Goal: Information Seeking & Learning: Learn about a topic

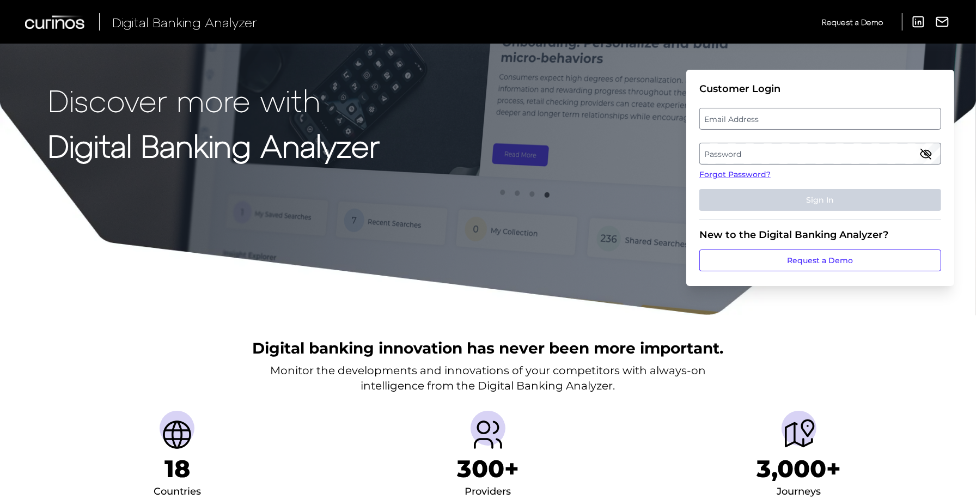
click at [735, 125] on label "Email Address" at bounding box center [820, 119] width 240 height 20
click at [735, 125] on input "email" at bounding box center [820, 119] width 242 height 22
click at [733, 117] on input "Email Address" at bounding box center [820, 119] width 242 height 22
type input "[PERSON_NAME][EMAIL_ADDRESS][PERSON_NAME][DOMAIN_NAME]"
click at [758, 150] on label "Password" at bounding box center [820, 154] width 240 height 20
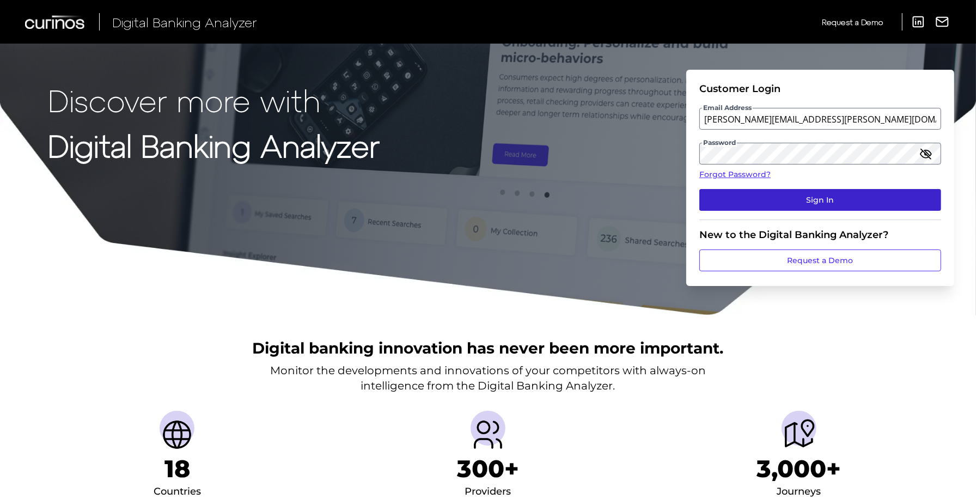
click at [786, 201] on button "Sign In" at bounding box center [820, 200] width 242 height 22
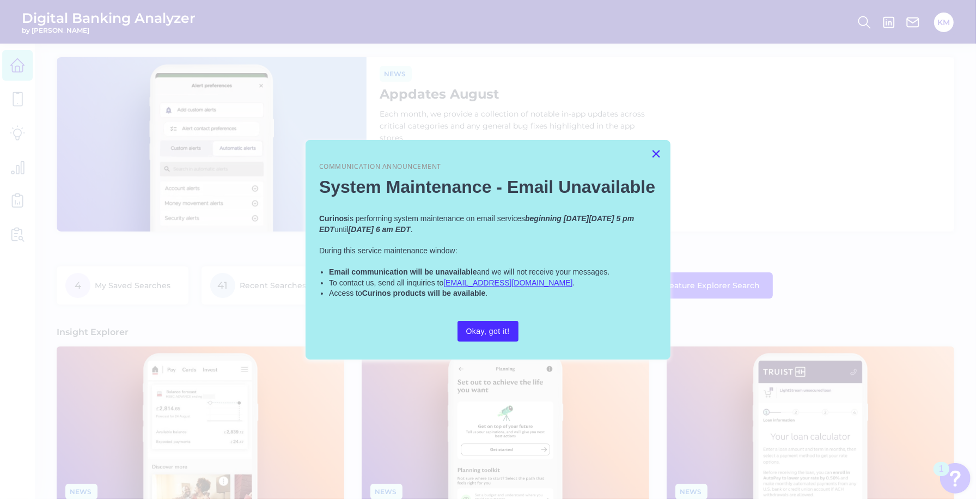
click at [659, 157] on button "×" at bounding box center [656, 153] width 10 height 17
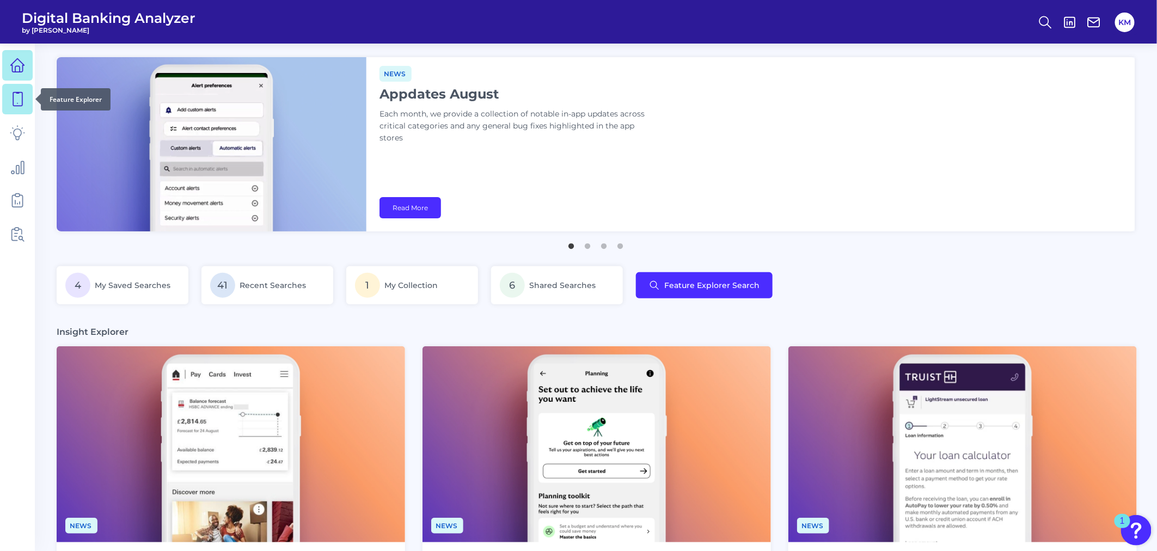
click at [22, 93] on icon at bounding box center [17, 100] width 9 height 14
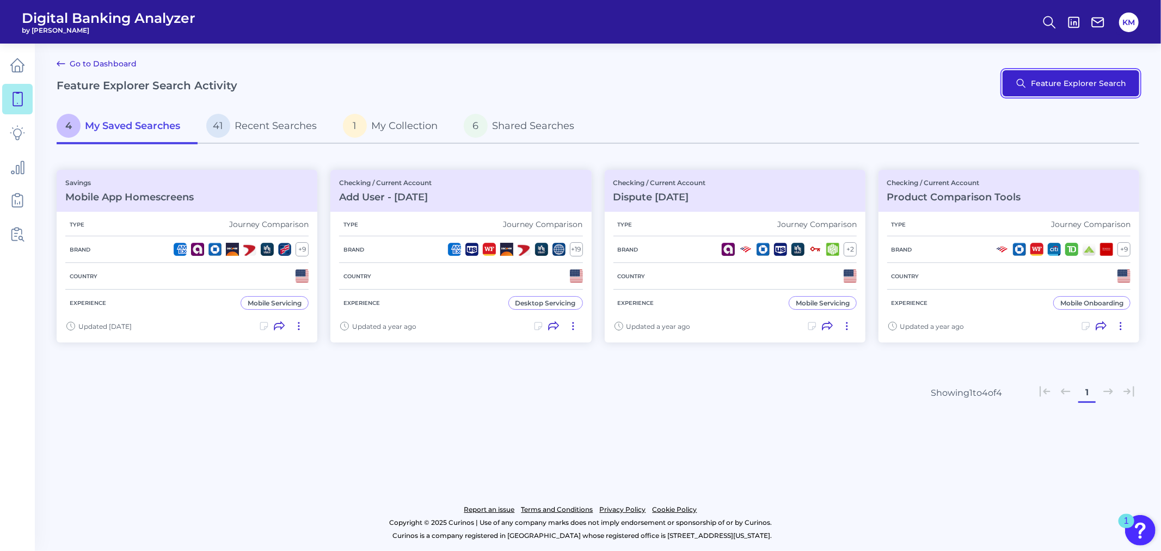
click at [975, 84] on button "Feature Explorer Search" at bounding box center [1071, 83] width 137 height 26
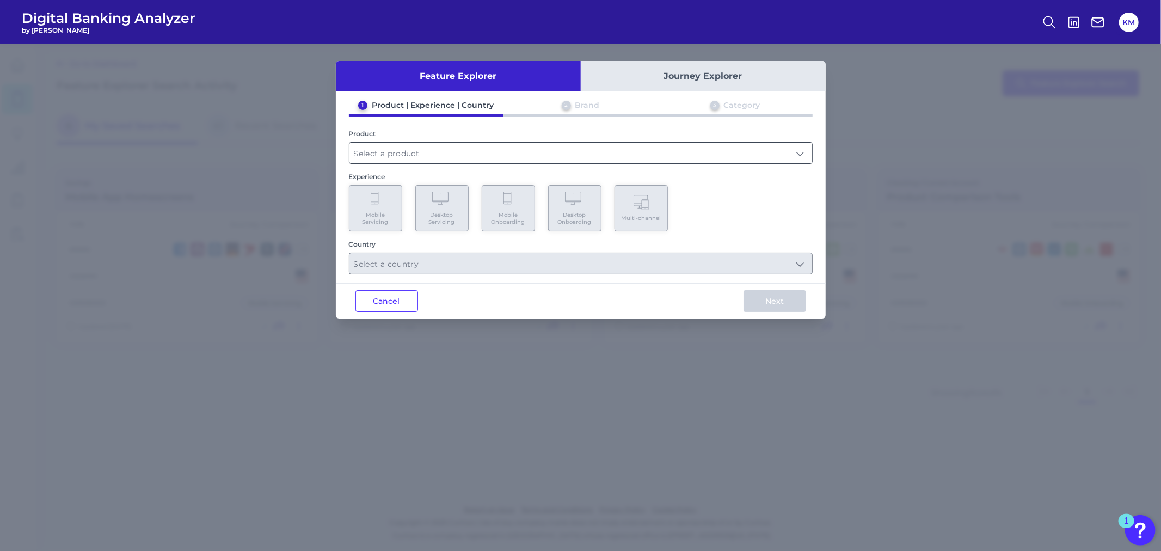
click at [400, 151] on input "text" at bounding box center [581, 153] width 463 height 21
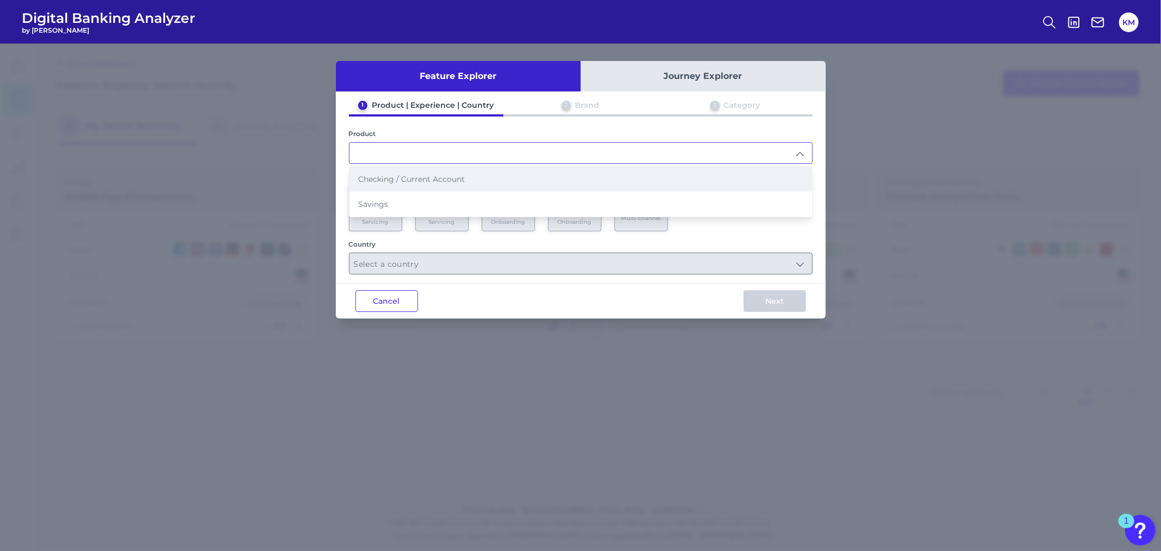
click at [402, 175] on span "Checking / Current Account" at bounding box center [411, 179] width 107 height 10
type input "Checking / Current Account"
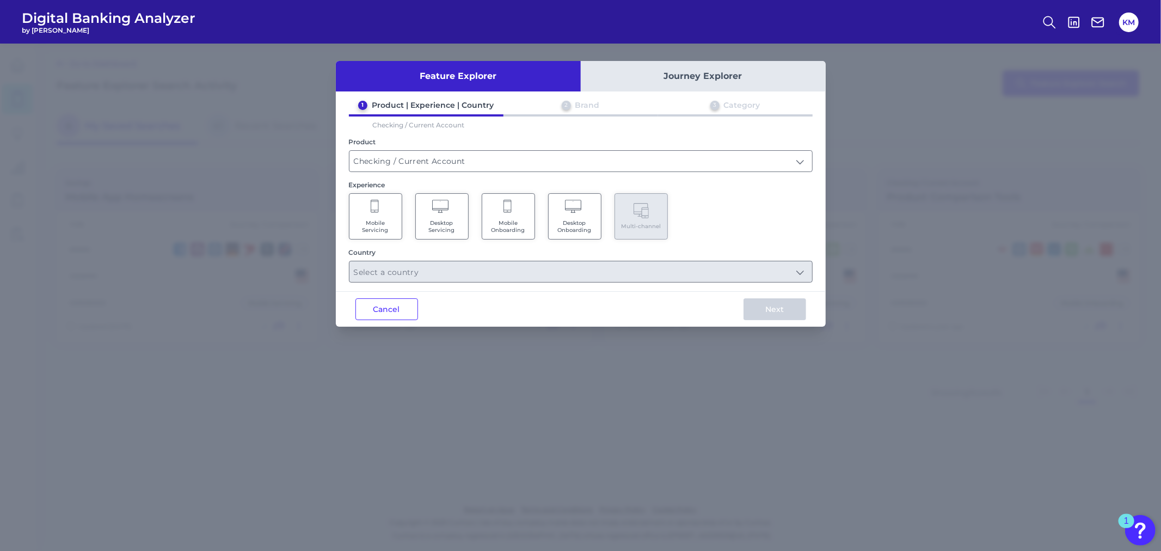
click at [449, 213] on icon at bounding box center [441, 207] width 19 height 15
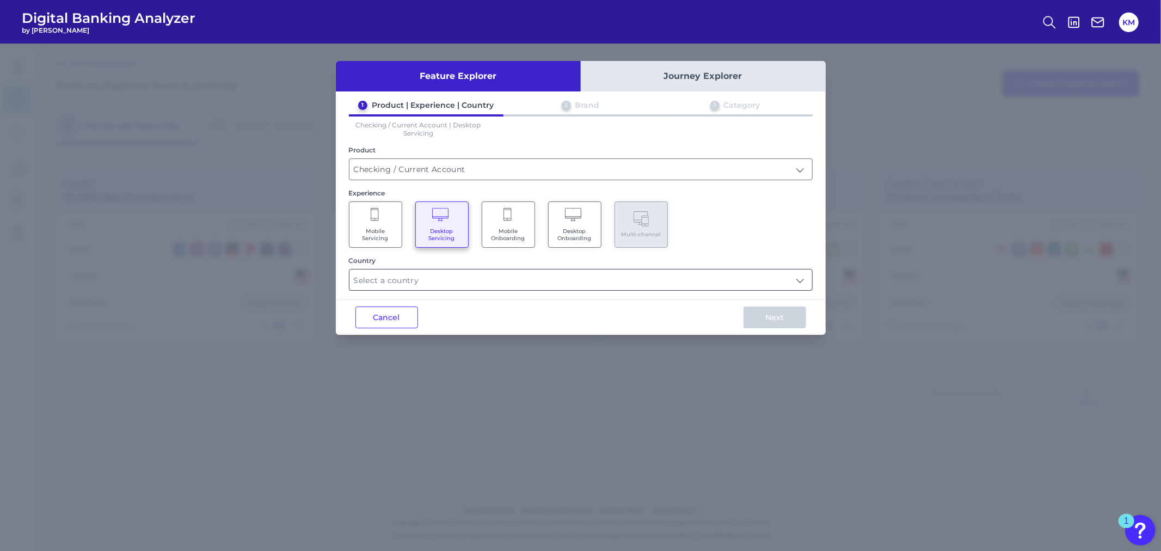
click at [516, 279] on input "text" at bounding box center [581, 280] width 463 height 21
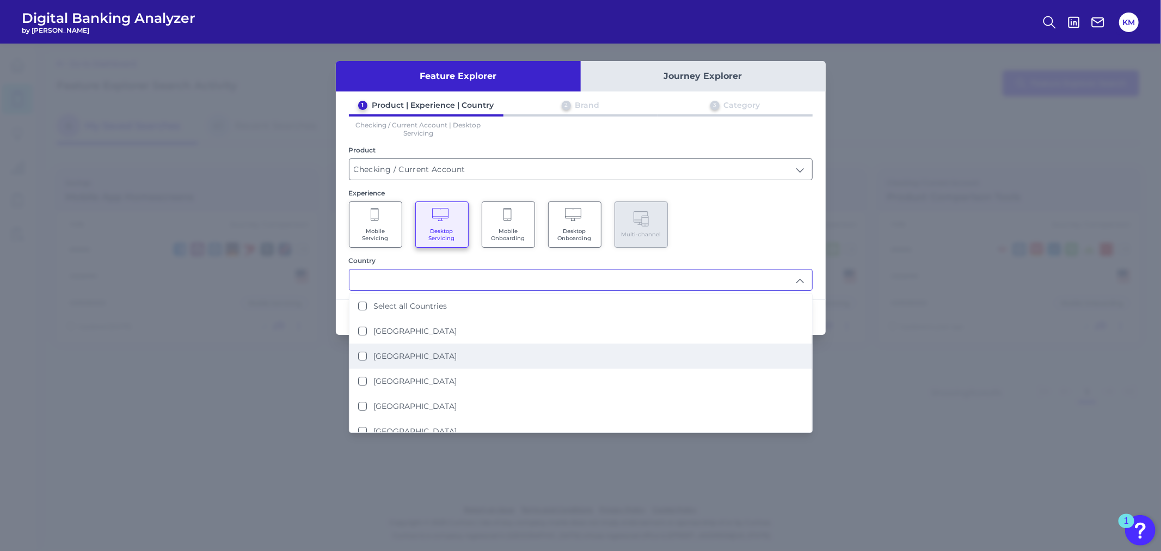
click at [409, 353] on label "[GEOGRAPHIC_DATA]" at bounding box center [415, 356] width 83 height 10
type input "[GEOGRAPHIC_DATA]"
click at [804, 240] on div "Mobile Servicing Desktop Servicing Mobile Onboarding Desktop Onboarding Multi-c…" at bounding box center [581, 224] width 464 height 46
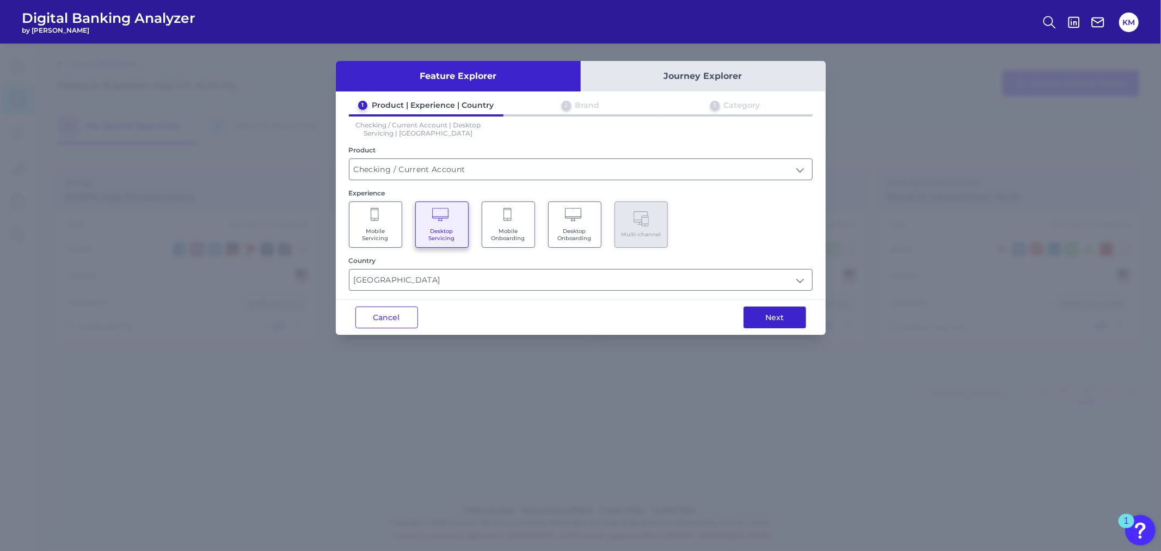
click at [766, 317] on button "Next" at bounding box center [775, 318] width 63 height 22
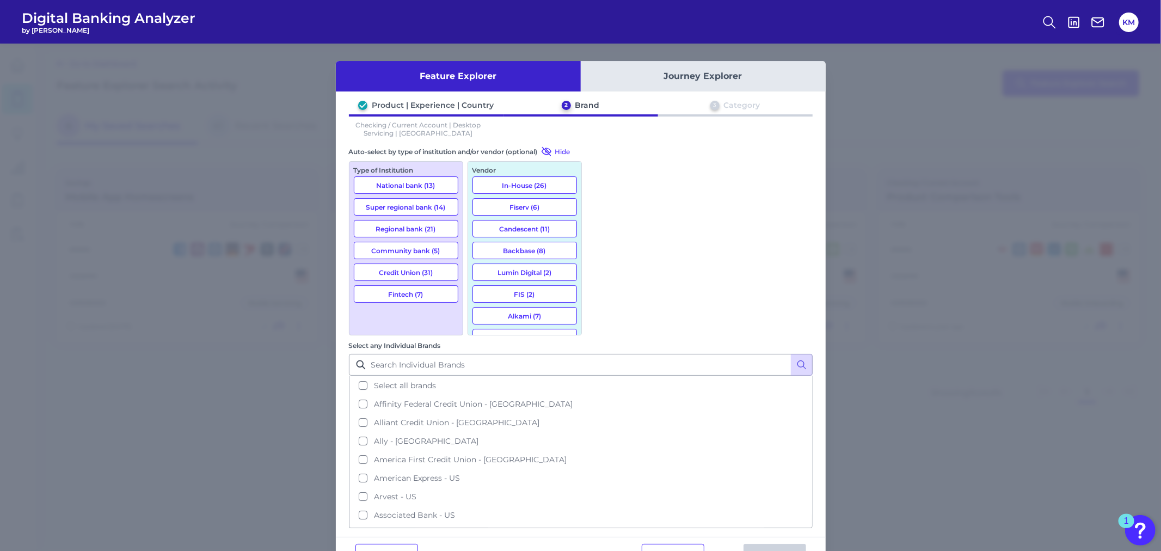
click at [423, 183] on button "National bank (13)" at bounding box center [406, 184] width 105 height 17
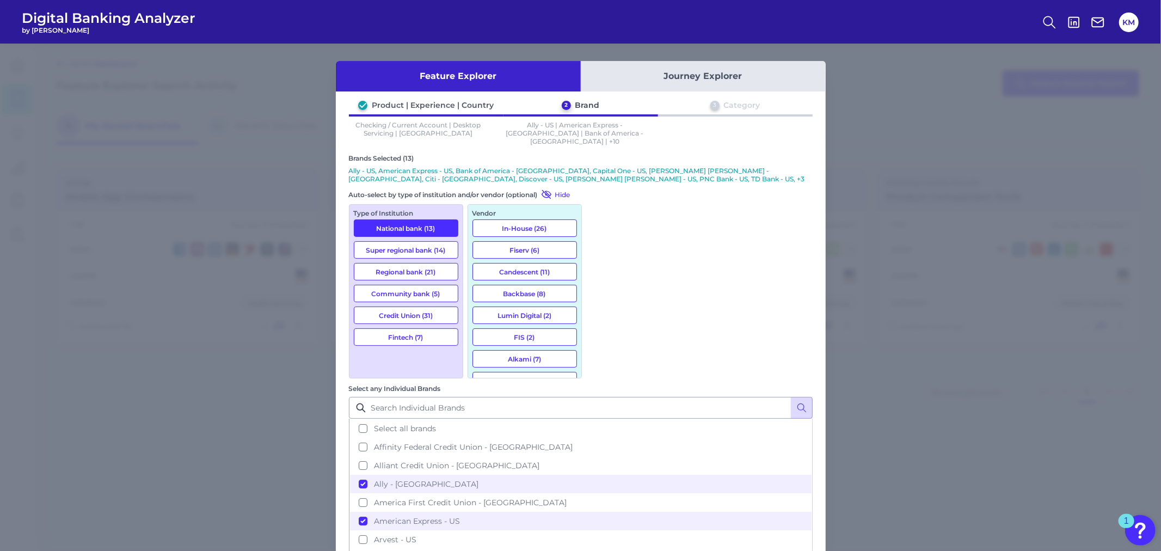
click at [400, 241] on button "Super regional bank (14)" at bounding box center [406, 249] width 105 height 17
click at [405, 263] on button "Regional bank (21)" at bounding box center [406, 271] width 105 height 17
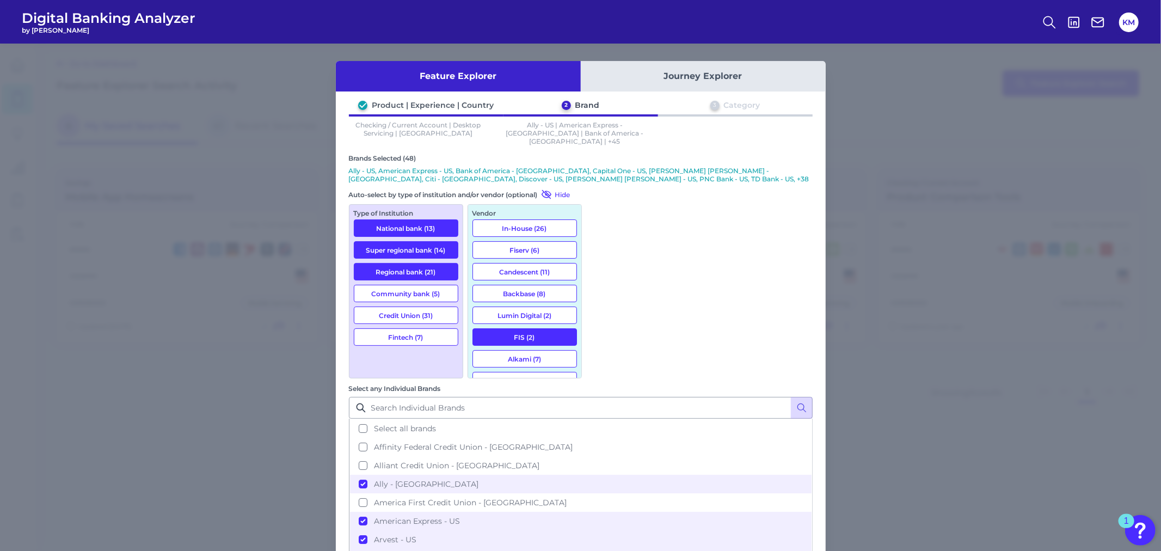
click at [400, 328] on button "Fintech (7)" at bounding box center [406, 336] width 105 height 17
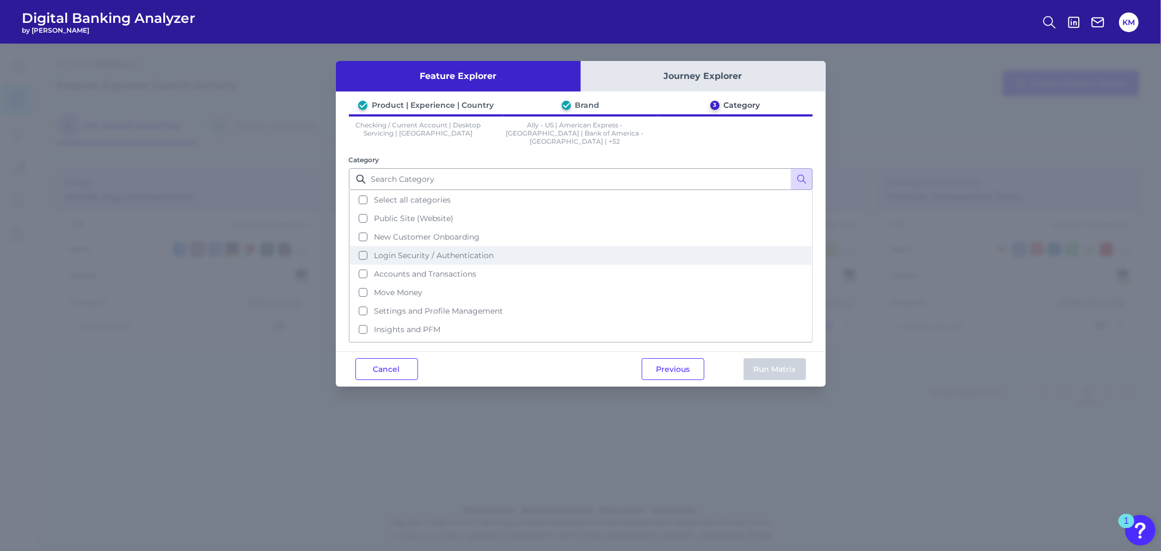
click at [499, 247] on button "Login Security / Authentication" at bounding box center [581, 255] width 462 height 19
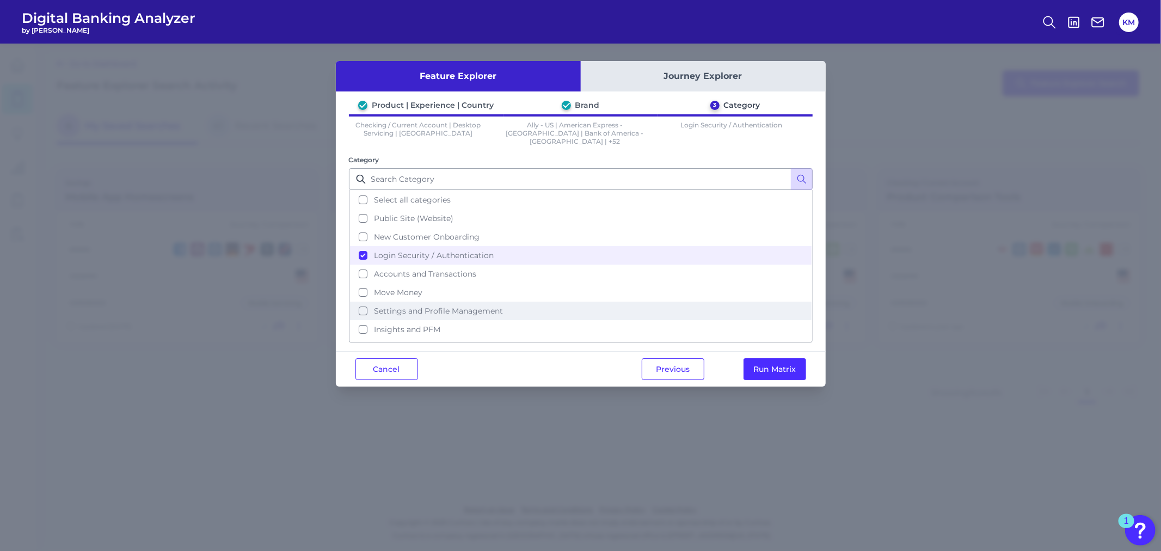
click at [486, 306] on span "Settings and Profile Management" at bounding box center [438, 311] width 129 height 10
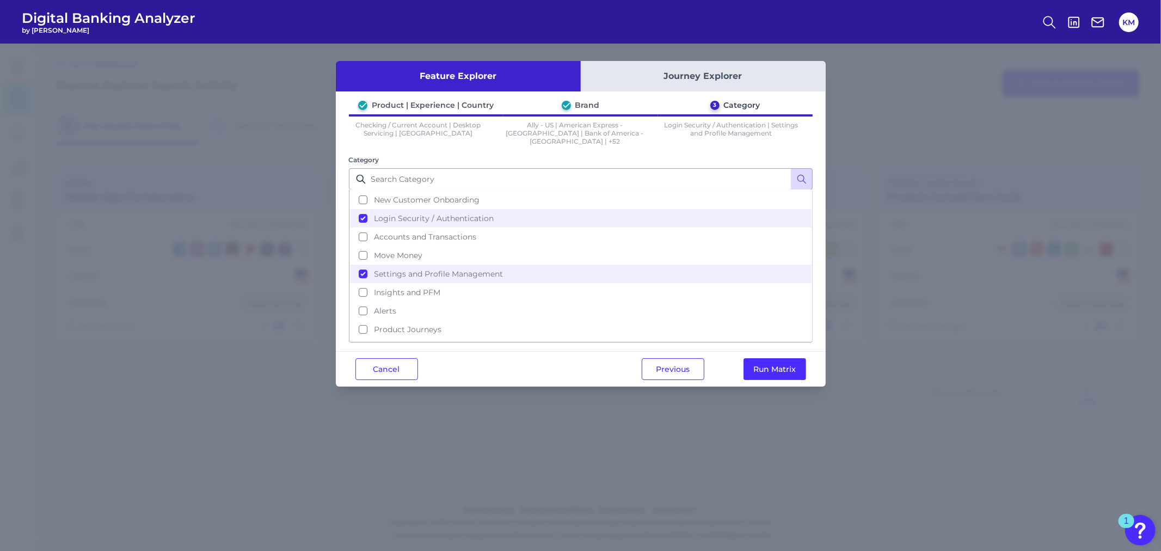
scroll to position [45, 0]
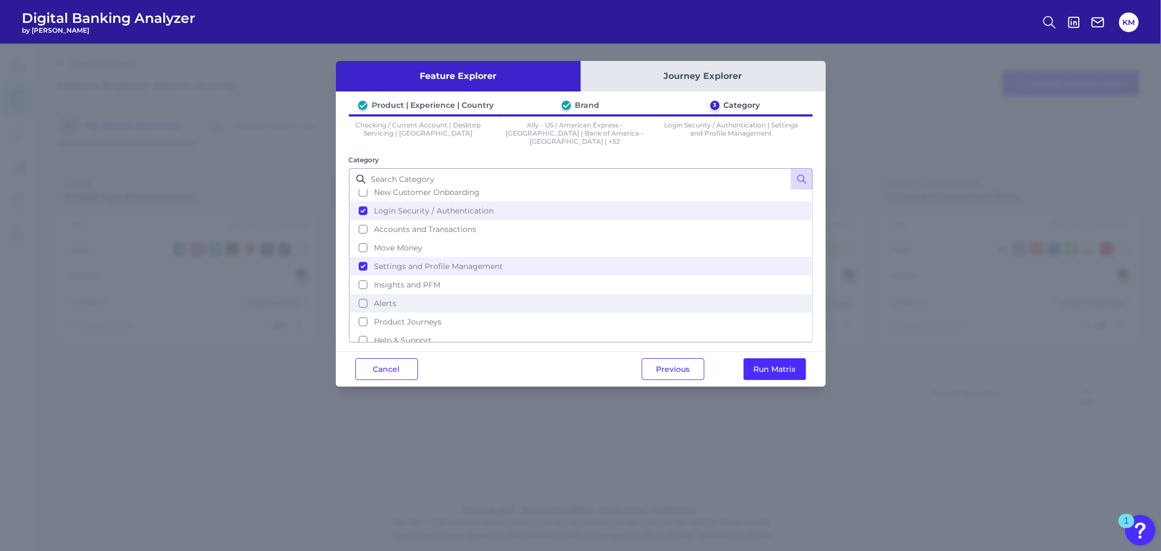
click at [394, 298] on span "Alerts" at bounding box center [385, 303] width 22 height 10
click at [418, 335] on span "Help & Support" at bounding box center [403, 340] width 58 height 10
click at [786, 360] on button "Run Matrix" at bounding box center [775, 369] width 63 height 22
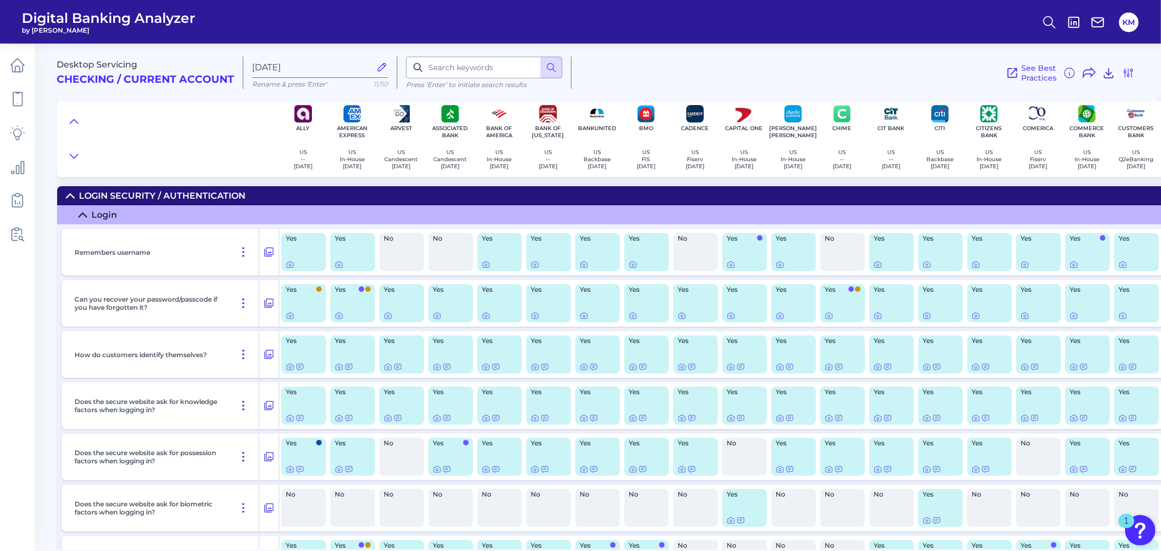
click at [70, 197] on icon at bounding box center [70, 196] width 9 height 9
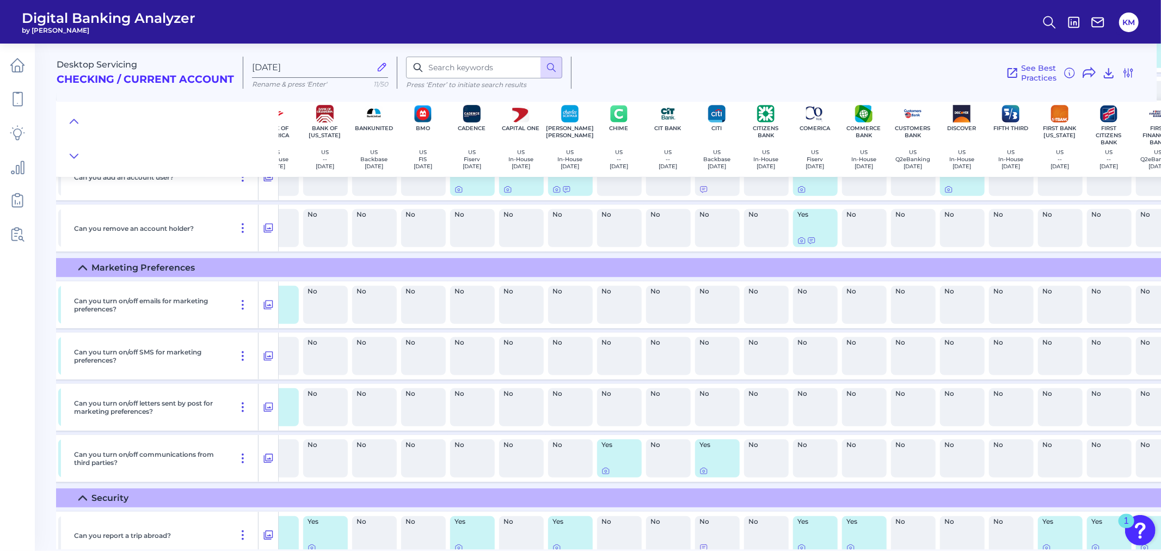
scroll to position [488, 0]
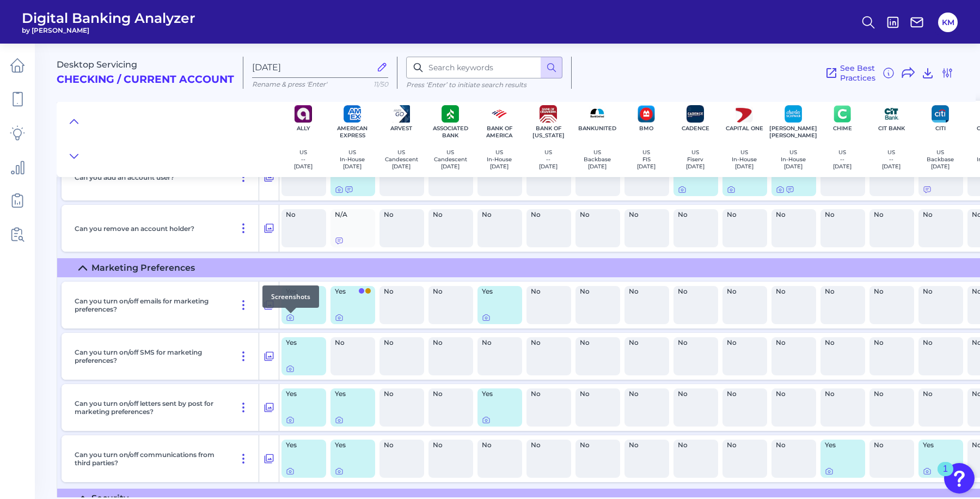
click at [290, 317] on div at bounding box center [290, 313] width 11 height 11
click at [308, 308] on div "Yes" at bounding box center [303, 305] width 45 height 38
click at [300, 291] on span "Yes" at bounding box center [300, 291] width 29 height 7
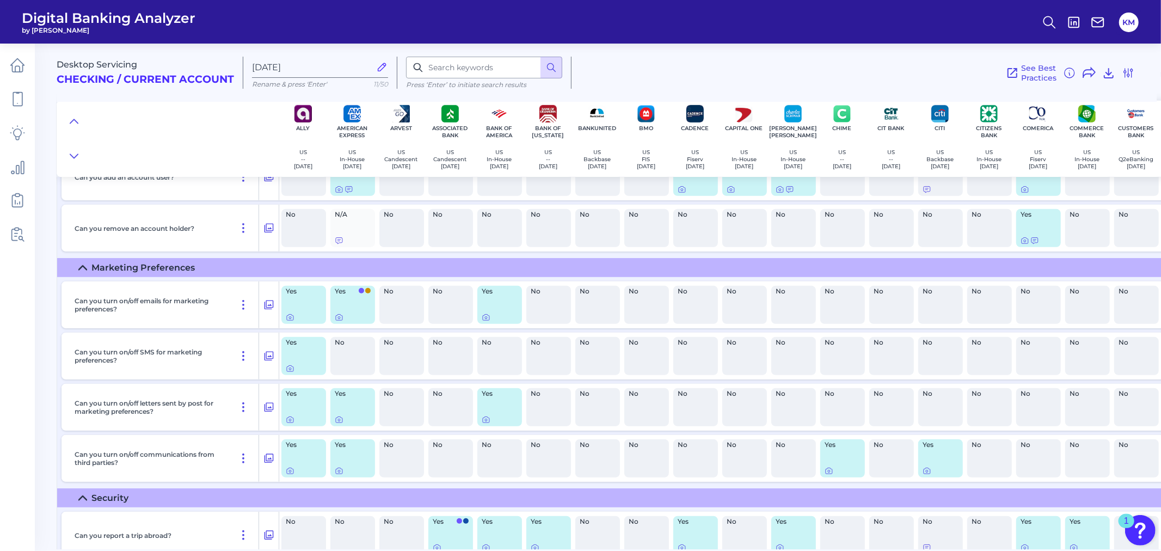
click at [301, 299] on div "Yes" at bounding box center [303, 305] width 45 height 38
click at [357, 309] on div "Yes" at bounding box center [352, 305] width 45 height 38
click at [290, 319] on icon at bounding box center [290, 317] width 9 height 9
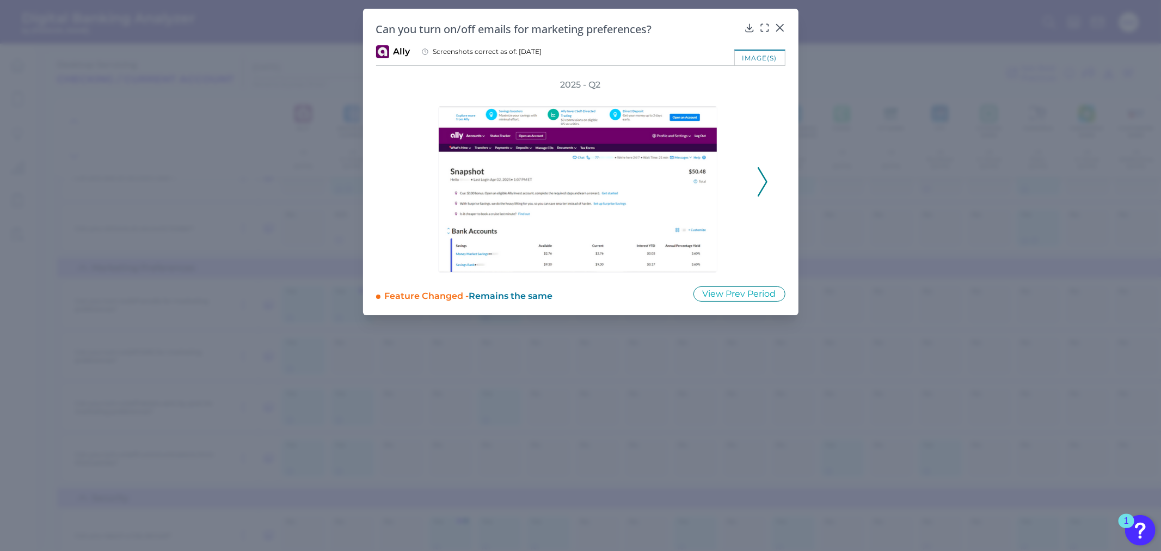
click at [764, 181] on icon at bounding box center [763, 181] width 10 height 29
